Goal: Task Accomplishment & Management: Use online tool/utility

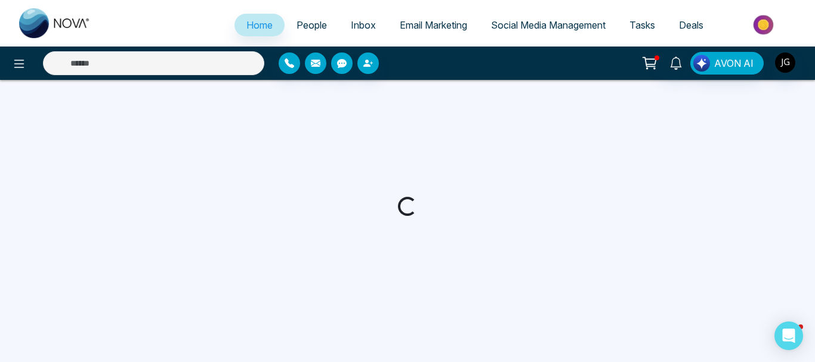
select select "*"
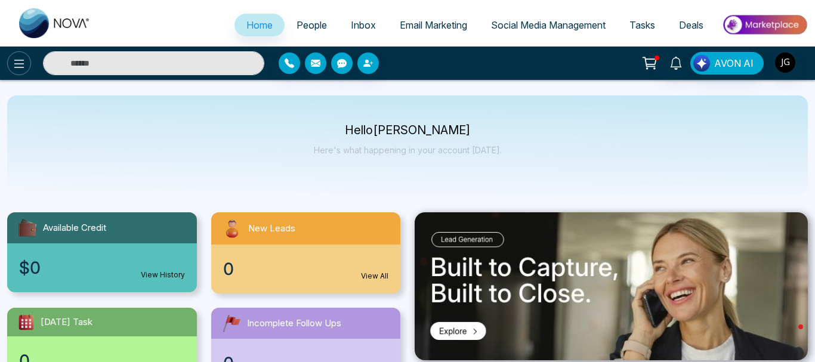
click at [21, 62] on icon at bounding box center [19, 64] width 14 height 14
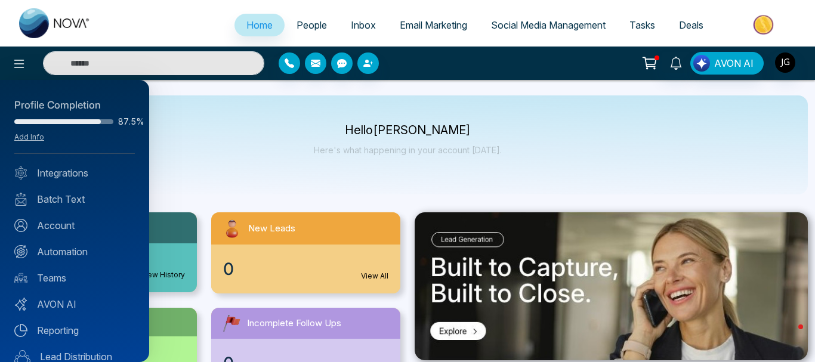
scroll to position [121, 0]
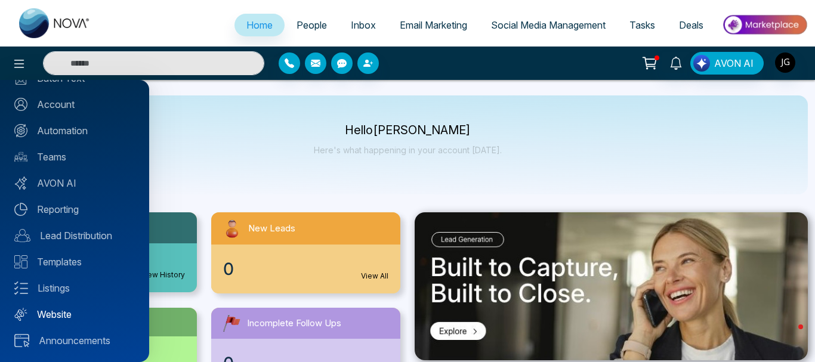
click at [64, 309] on link "Website" at bounding box center [74, 314] width 121 height 14
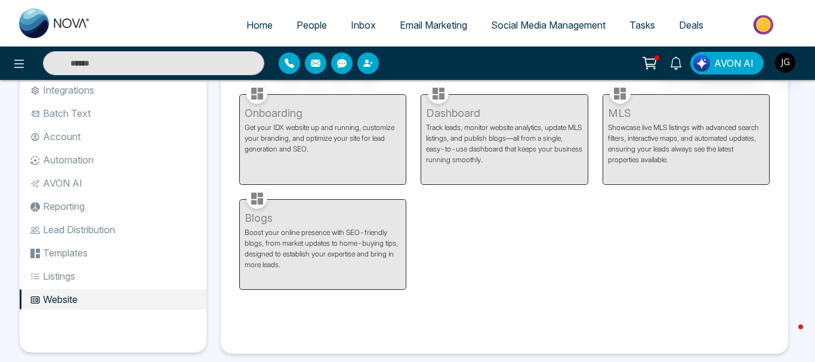
scroll to position [8, 0]
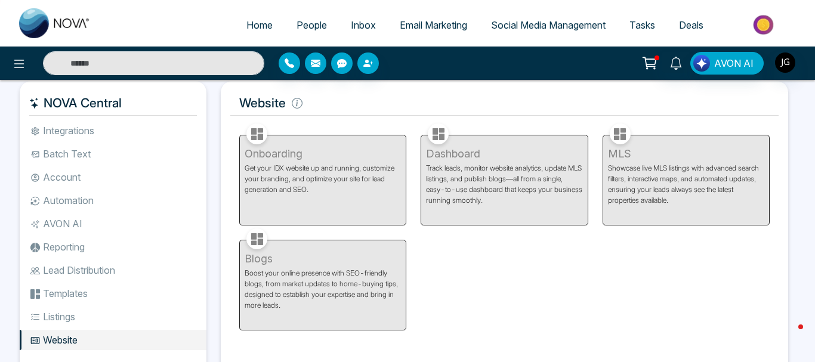
click at [501, 136] on div "Dashboard Track leads, monitor website analytics, update MLS listings, and publ…" at bounding box center [503, 173] width 181 height 105
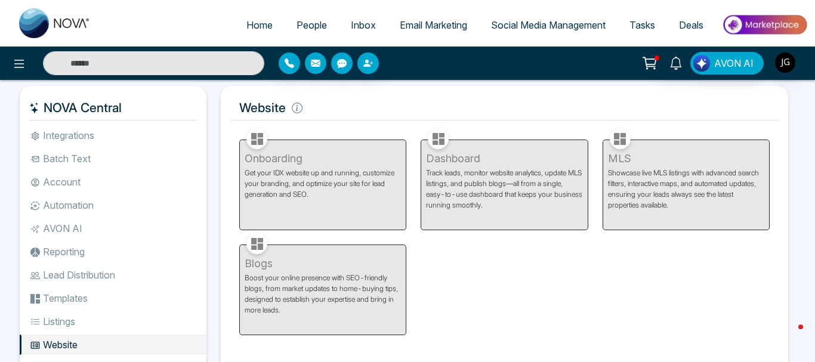
scroll to position [0, 0]
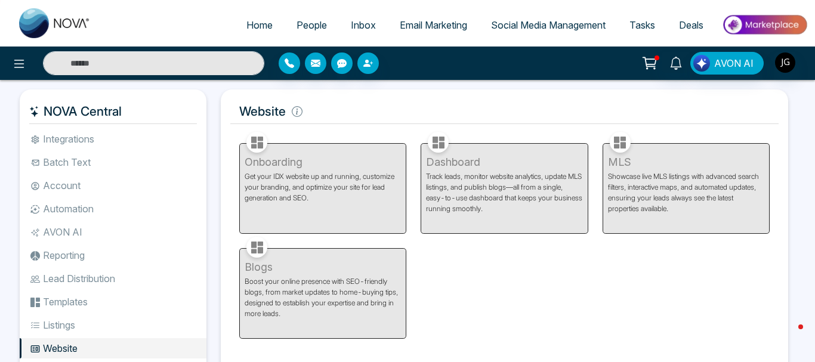
click at [409, 32] on link "Email Marketing" at bounding box center [433, 25] width 91 height 23
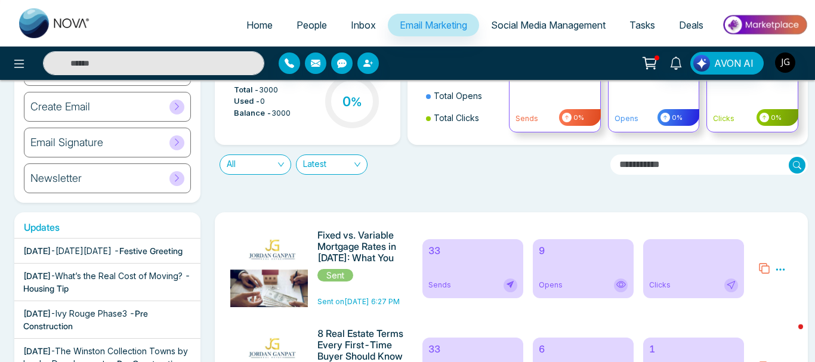
scroll to position [197, 0]
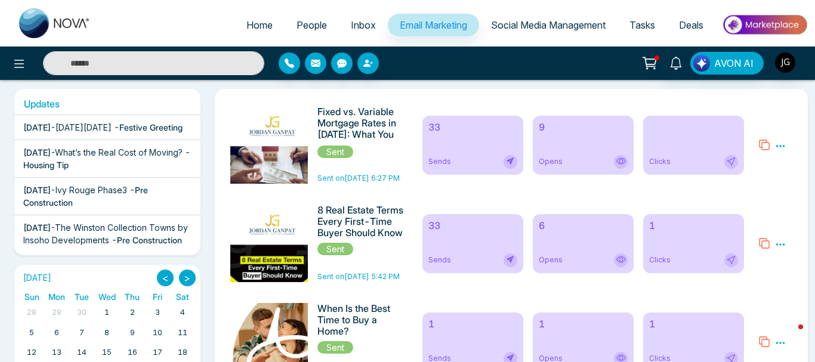
click at [597, 164] on div "Opens" at bounding box center [583, 162] width 89 height 14
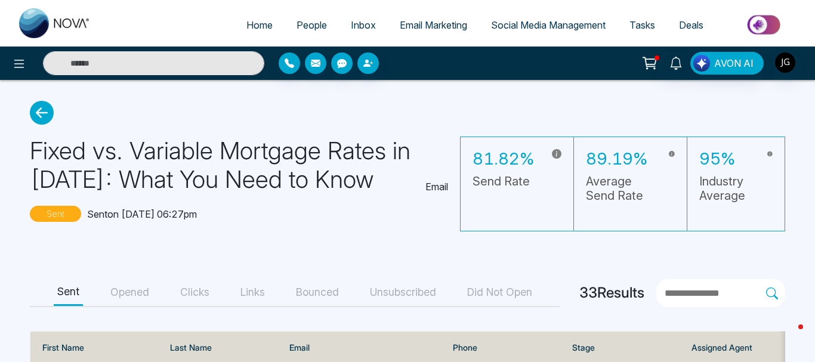
click at [421, 283] on button "Unsubscribed" at bounding box center [402, 292] width 73 height 27
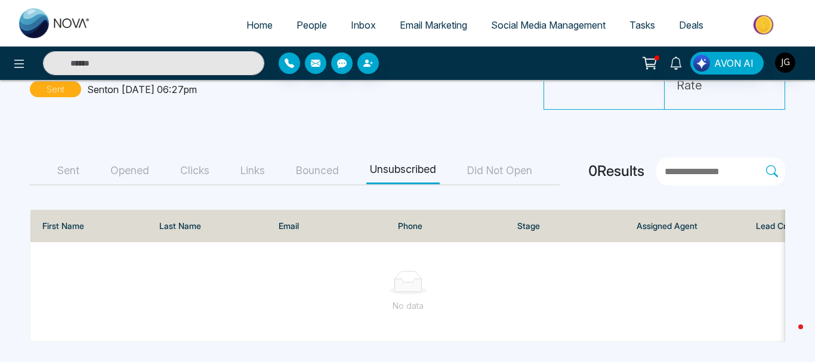
click at [481, 171] on button "Did Not Open" at bounding box center [500, 170] width 72 height 27
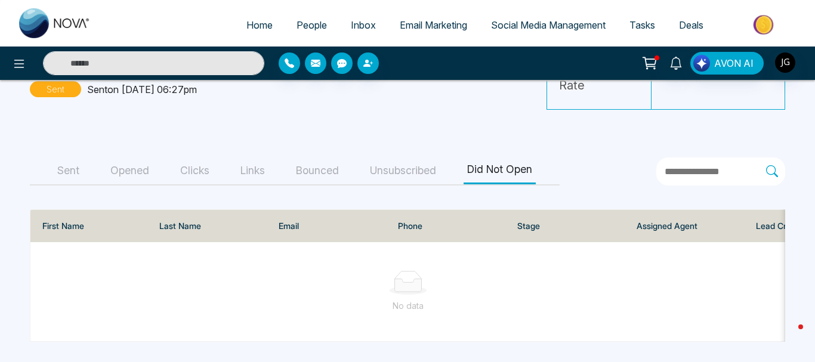
scroll to position [122, 0]
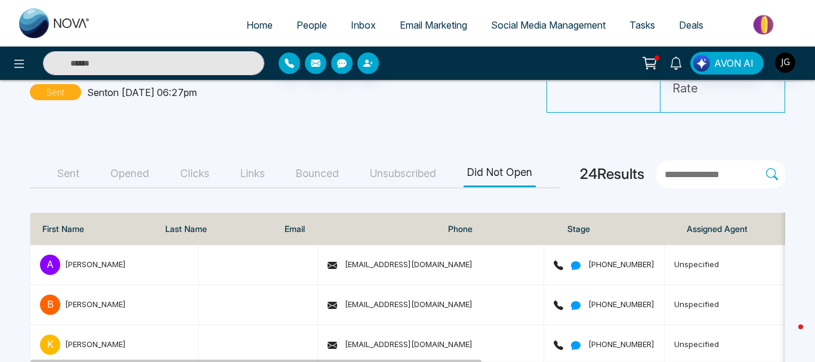
click at [74, 169] on button "Sent" at bounding box center [68, 173] width 29 height 27
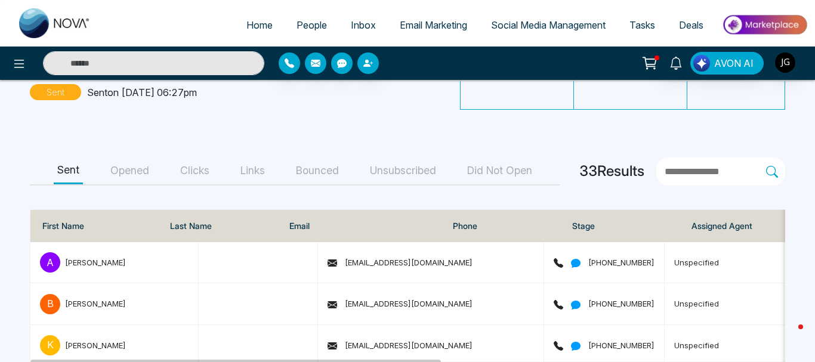
click at [108, 171] on button "Opened" at bounding box center [130, 170] width 46 height 27
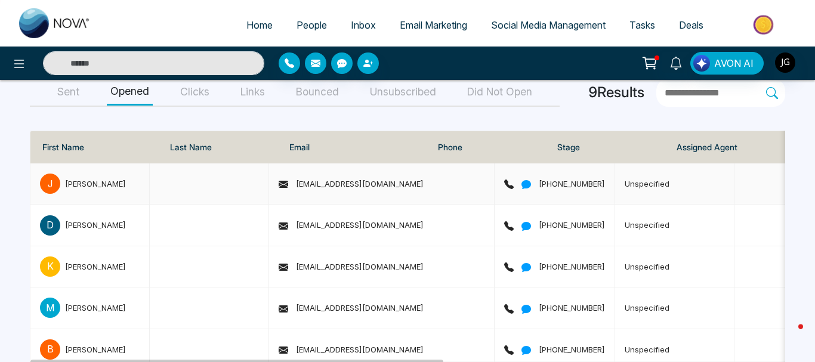
scroll to position [152, 0]
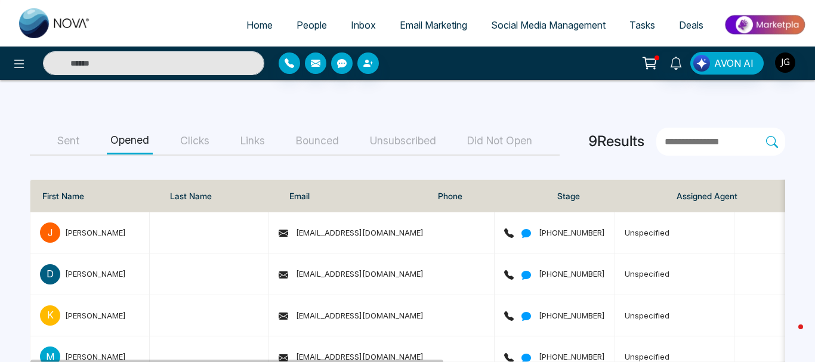
click at [246, 20] on span "Home" at bounding box center [259, 25] width 26 height 12
select select "*"
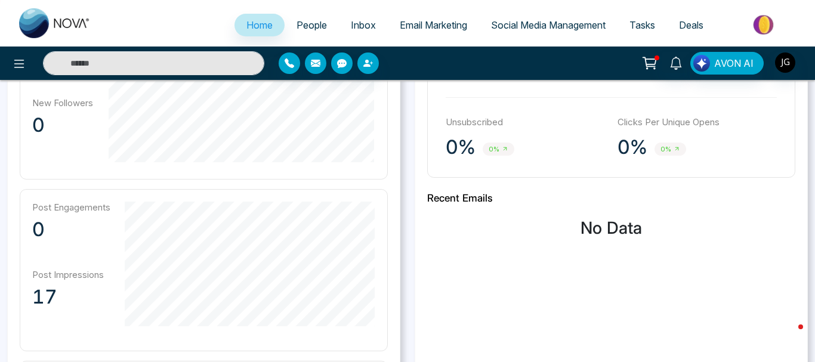
scroll to position [122, 0]
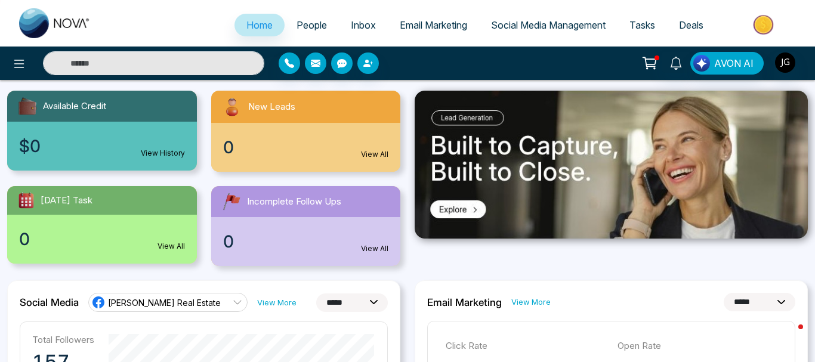
click at [537, 29] on span "Social Media Management" at bounding box center [548, 25] width 115 height 12
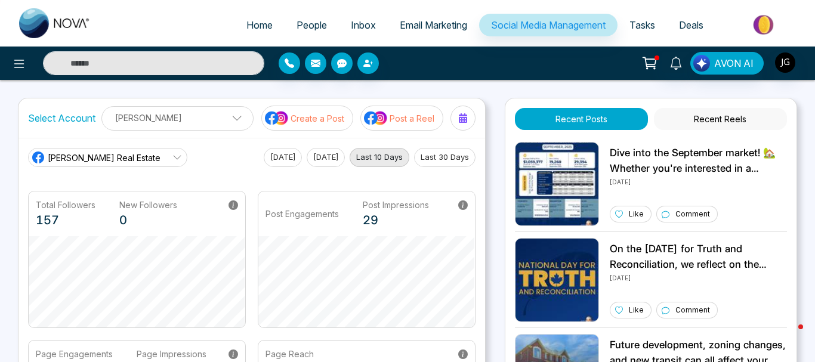
click at [409, 116] on p "Post a Reel" at bounding box center [412, 118] width 45 height 13
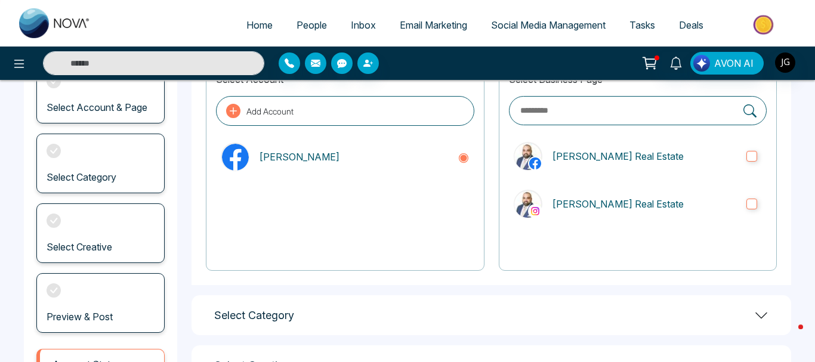
scroll to position [58, 0]
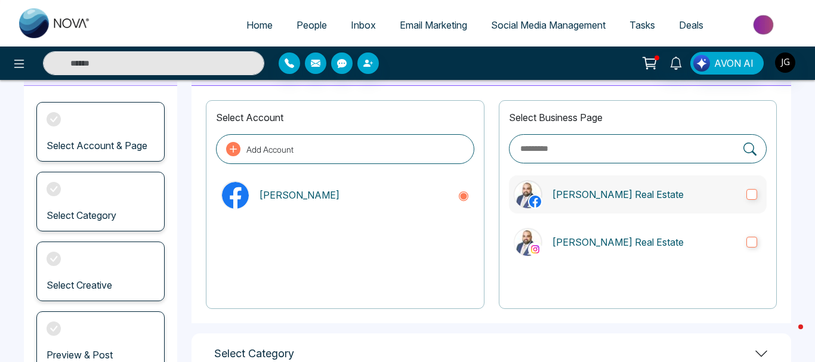
click at [743, 194] on label "[PERSON_NAME] Real Estate" at bounding box center [638, 194] width 258 height 38
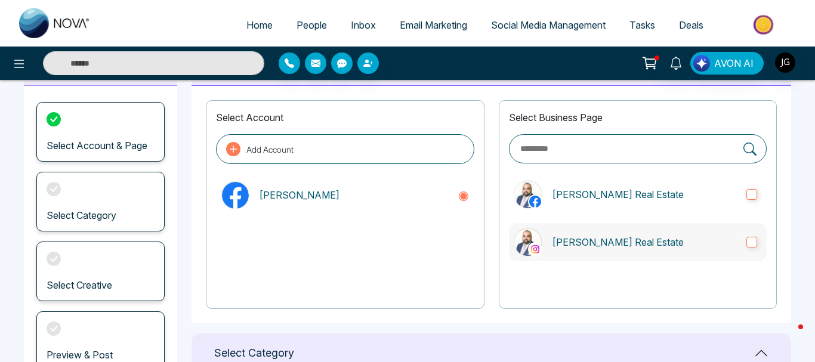
click at [756, 254] on label "[PERSON_NAME] Real Estate" at bounding box center [638, 242] width 258 height 38
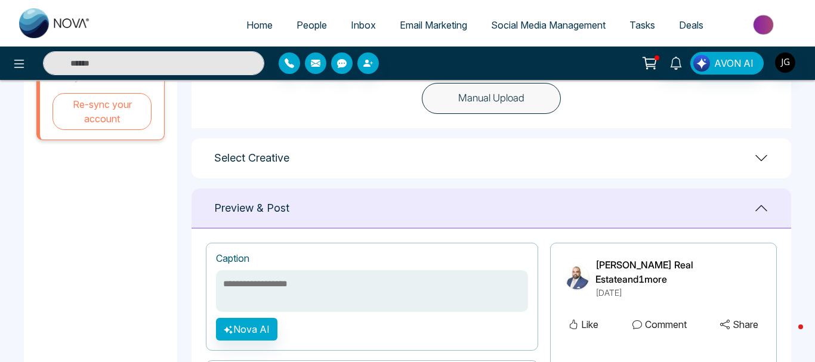
scroll to position [299, 0]
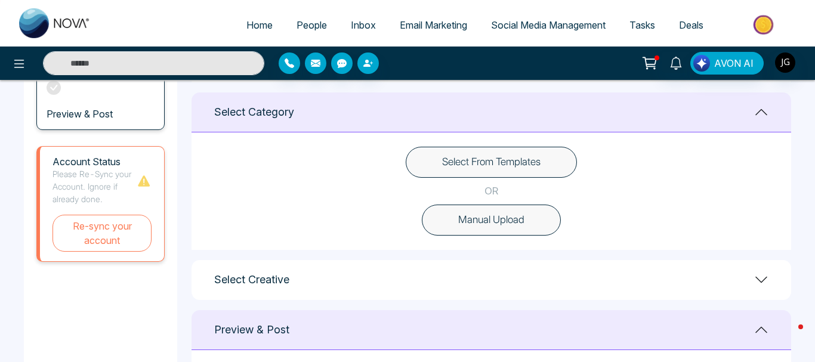
click at [763, 274] on icon at bounding box center [761, 280] width 14 height 14
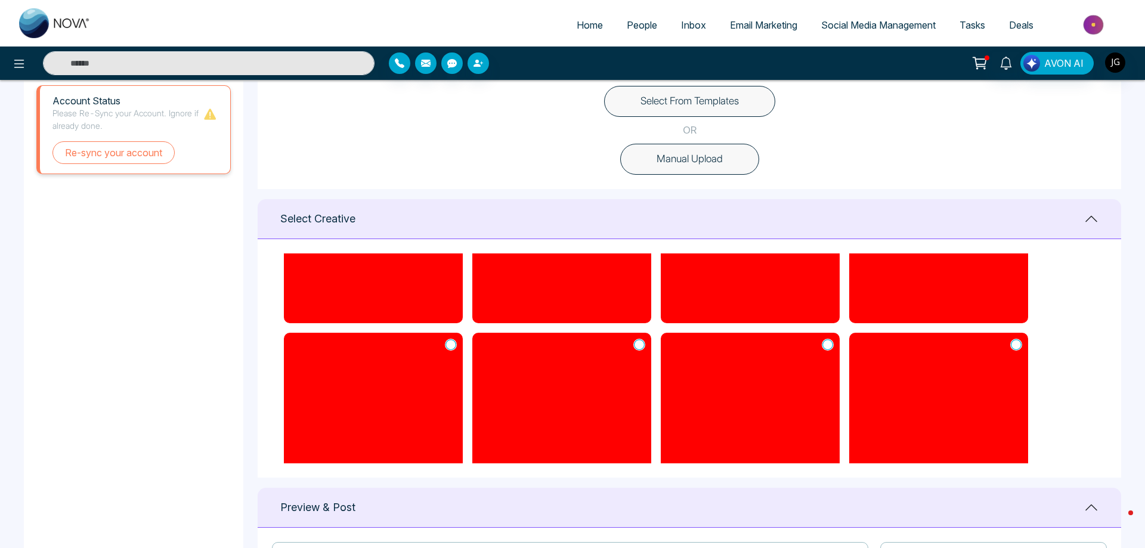
scroll to position [583, 0]
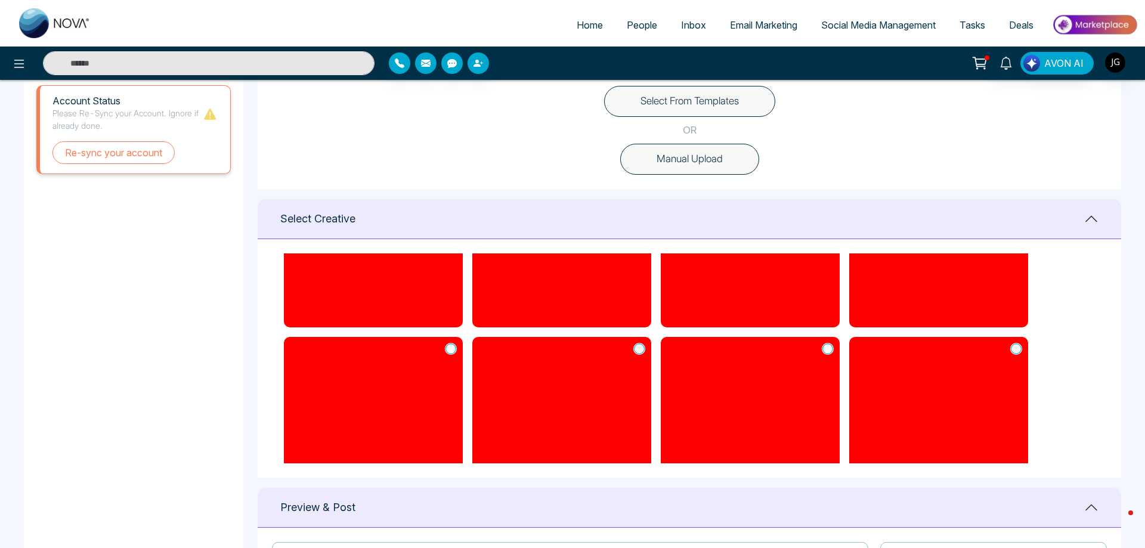
click at [814, 348] on icon at bounding box center [828, 349] width 11 height 12
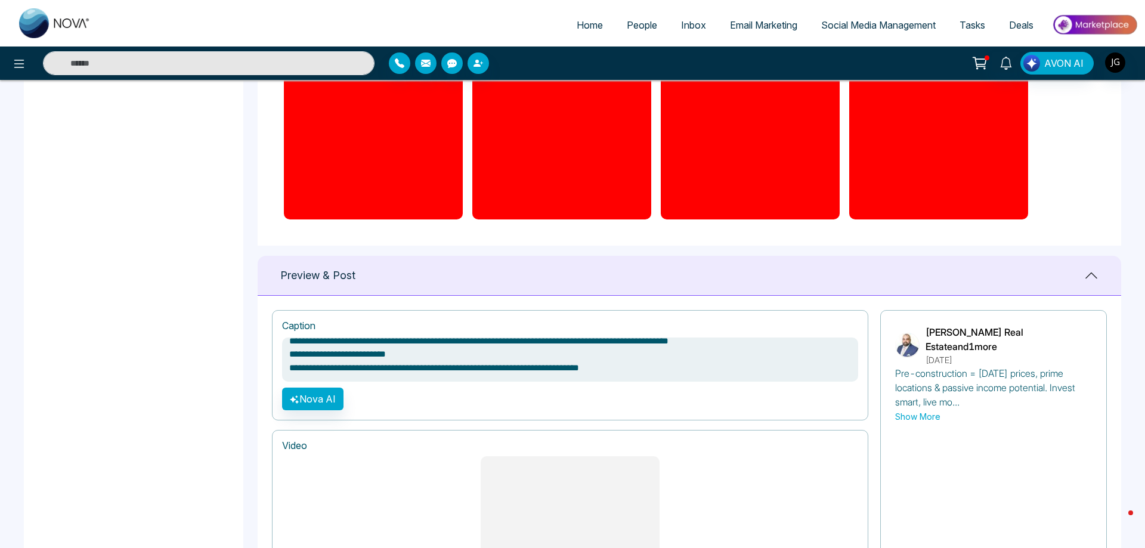
scroll to position [896, 0]
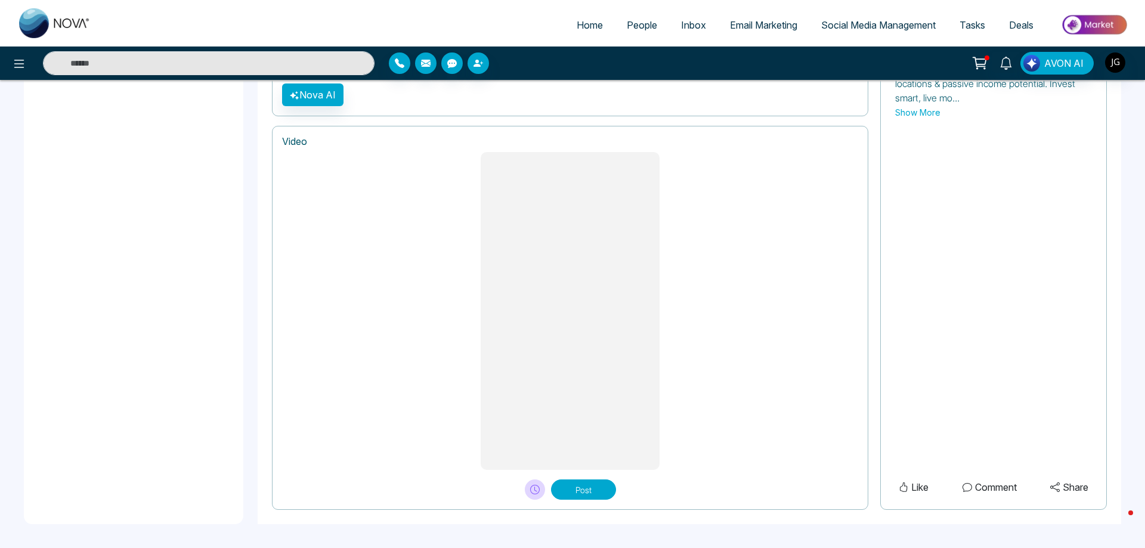
click at [590, 362] on button "Post" at bounding box center [583, 490] width 65 height 20
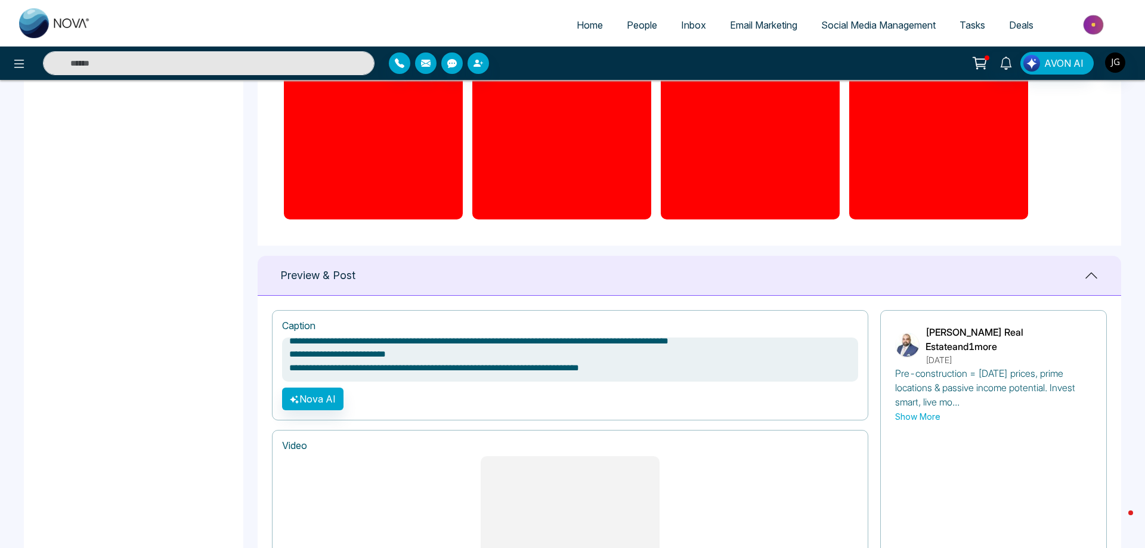
scroll to position [227, 0]
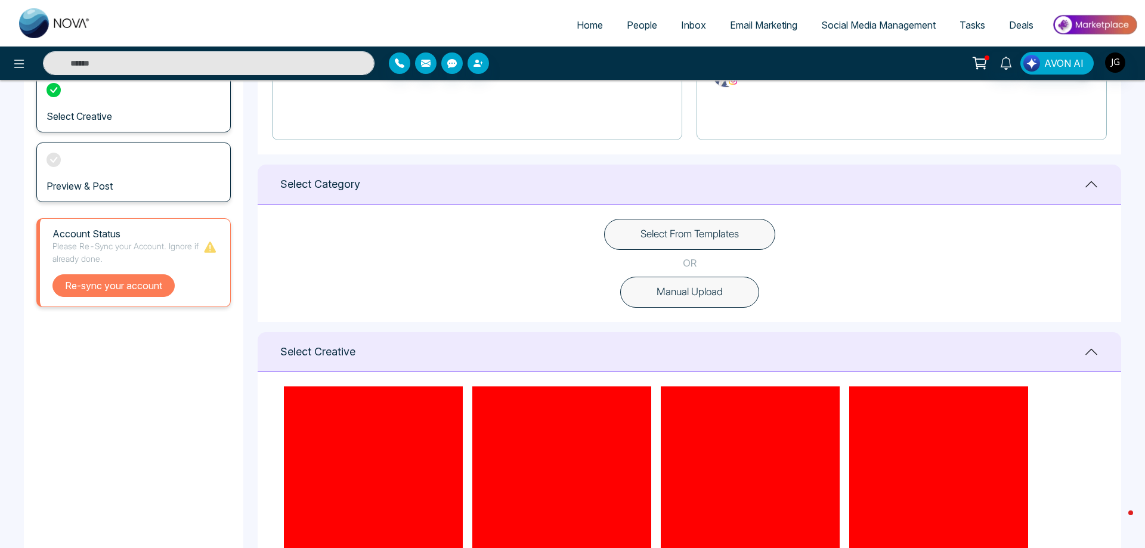
click at [156, 285] on button "Re-sync your account" at bounding box center [113, 285] width 122 height 23
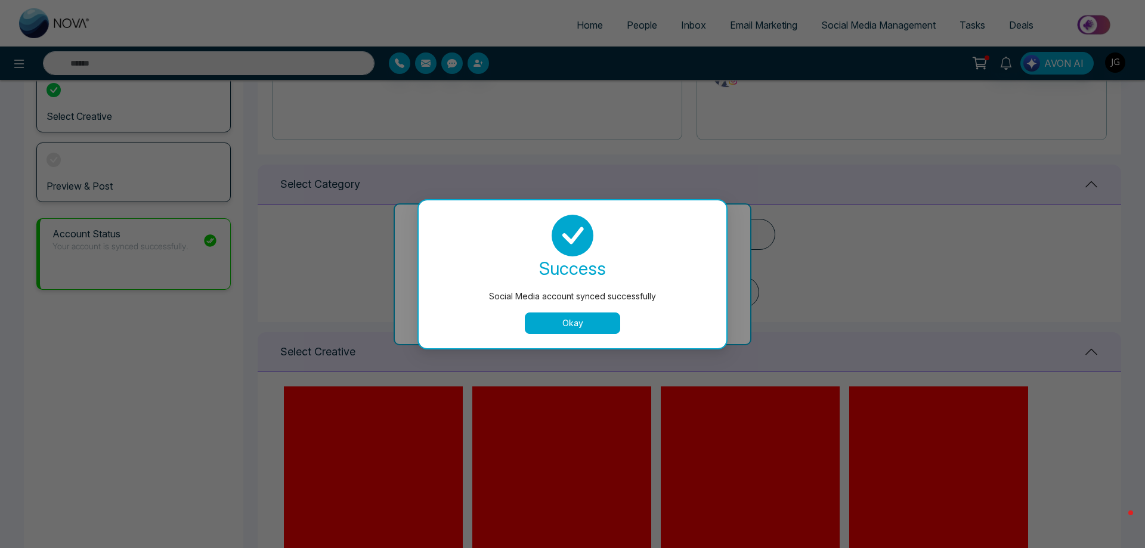
click at [589, 323] on button "Okay" at bounding box center [572, 323] width 95 height 21
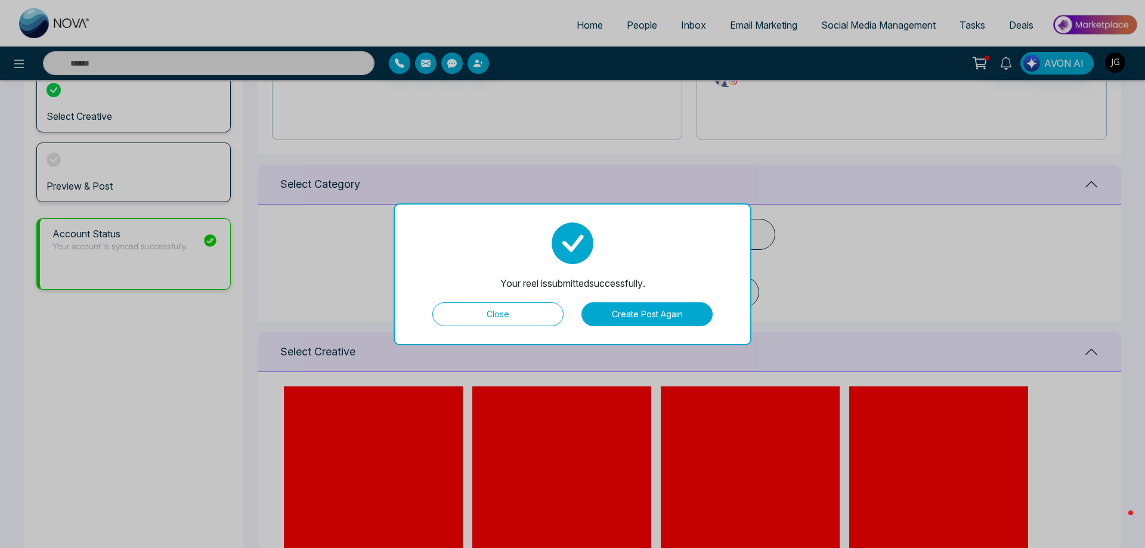
click at [499, 312] on button "Close" at bounding box center [498, 314] width 131 height 24
type textarea "**********"
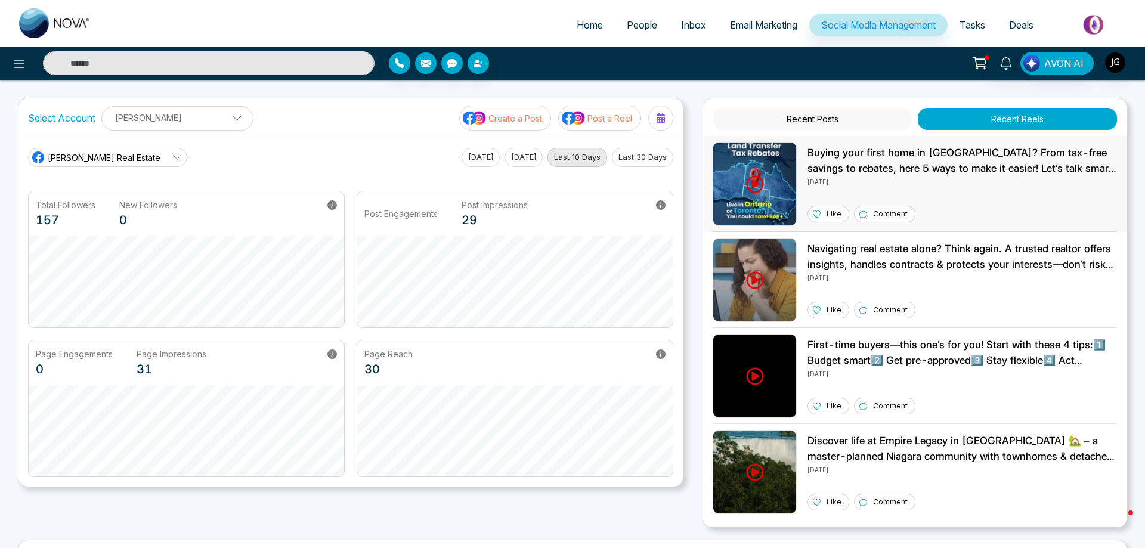
click at [814, 159] on p "Buying your first home in [GEOGRAPHIC_DATA]? From tax-free savings to rebates, …" at bounding box center [963, 161] width 310 height 30
click at [814, 121] on button "Recent Posts" at bounding box center [812, 119] width 199 height 22
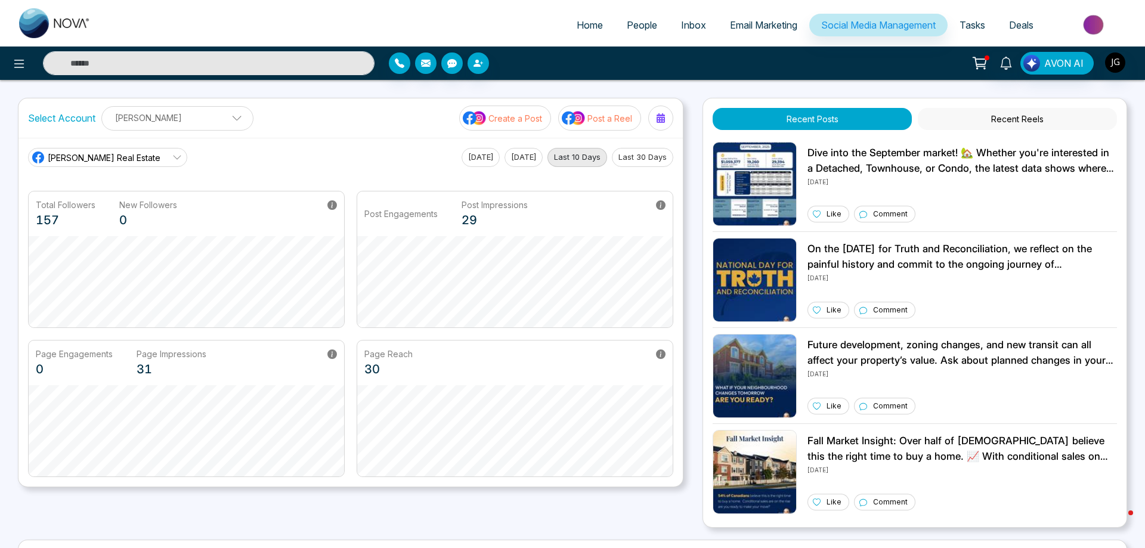
click at [814, 117] on button "Recent Reels" at bounding box center [1017, 119] width 199 height 22
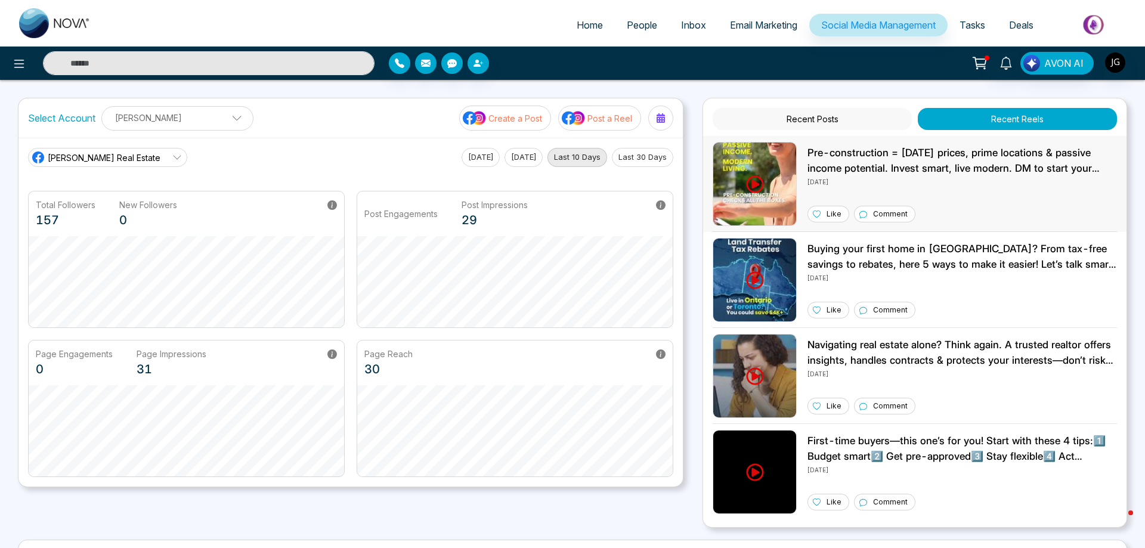
click at [814, 168] on p "Pre-construction = [DATE] prices, prime locations & passive income potential. I…" at bounding box center [963, 161] width 310 height 30
